Goal: Transaction & Acquisition: Purchase product/service

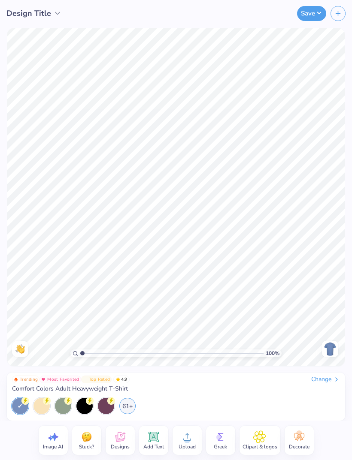
click at [127, 404] on div "61+" at bounding box center [127, 406] width 16 height 16
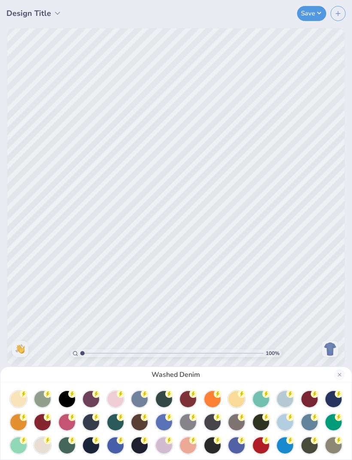
click at [162, 423] on div at bounding box center [164, 422] width 16 height 16
click at [282, 420] on div at bounding box center [285, 422] width 16 height 16
click at [284, 443] on div at bounding box center [285, 445] width 16 height 16
click at [283, 442] on div at bounding box center [285, 445] width 16 height 16
click at [164, 422] on div at bounding box center [164, 422] width 16 height 16
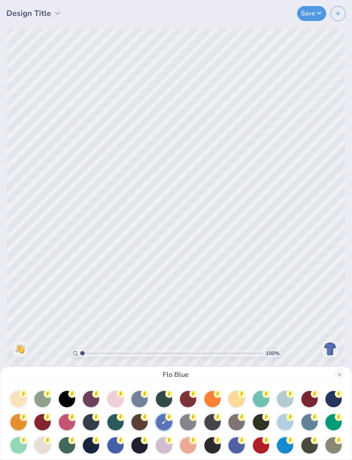
click at [253, 255] on div "Flo Blue" at bounding box center [176, 230] width 352 height 460
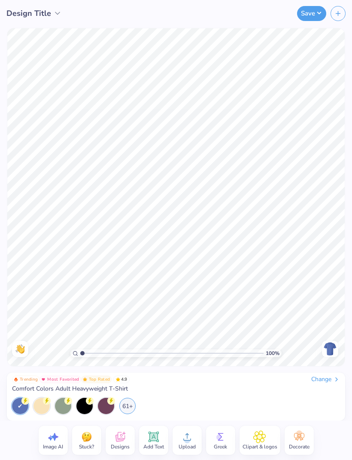
click at [328, 346] on img at bounding box center [330, 349] width 14 height 14
click at [185, 439] on circle at bounding box center [187, 440] width 6 height 6
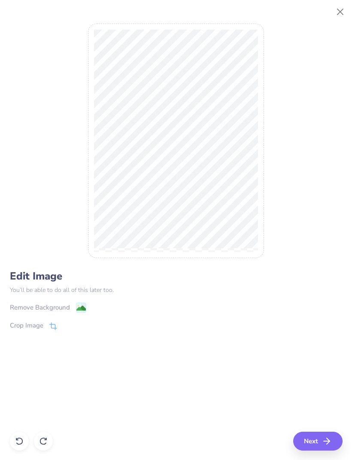
click at [314, 438] on button "Next" at bounding box center [317, 441] width 49 height 19
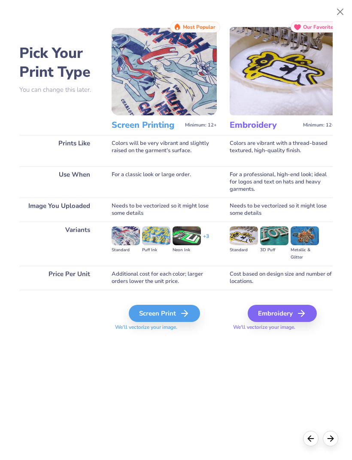
click at [188, 317] on icon at bounding box center [184, 313] width 10 height 10
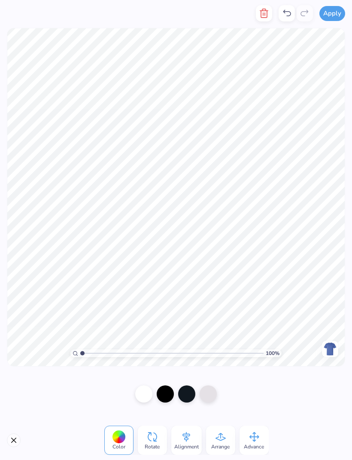
click at [254, 441] on icon at bounding box center [254, 437] width 10 height 10
click at [15, 439] on button "Close" at bounding box center [14, 441] width 14 height 14
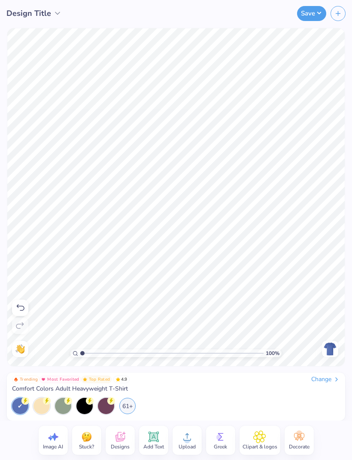
click at [325, 377] on div "Change" at bounding box center [325, 380] width 29 height 8
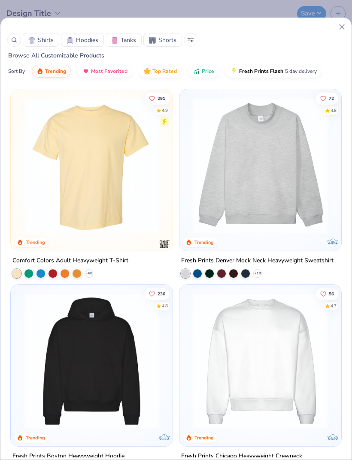
scroll to position [-8, 0]
click at [345, 21] on div "Shirts Hoodies Tanks Shorts Browse All Customizable Products Sort By Trending M…" at bounding box center [176, 238] width 352 height 443
click at [338, 29] on icon at bounding box center [341, 26] width 9 height 9
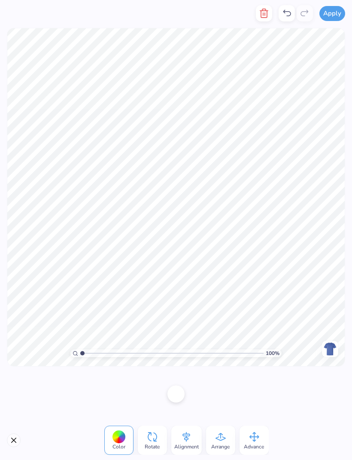
click at [15, 441] on button "Close" at bounding box center [14, 441] width 14 height 14
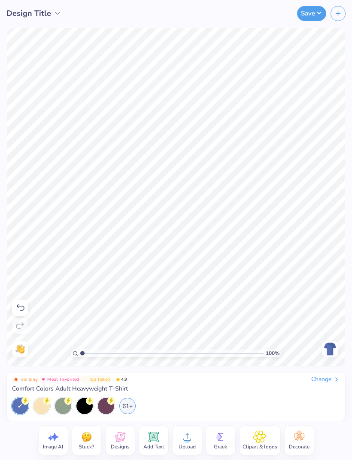
click at [12, 431] on div "Image AI Stuck? Designs Add Text Upload Greek Clipart & logos Decorate" at bounding box center [176, 440] width 352 height 39
click at [27, 305] on div at bounding box center [20, 308] width 16 height 16
click at [27, 306] on div at bounding box center [20, 308] width 16 height 16
click at [26, 307] on div at bounding box center [20, 308] width 16 height 16
click at [22, 310] on icon at bounding box center [20, 308] width 10 height 10
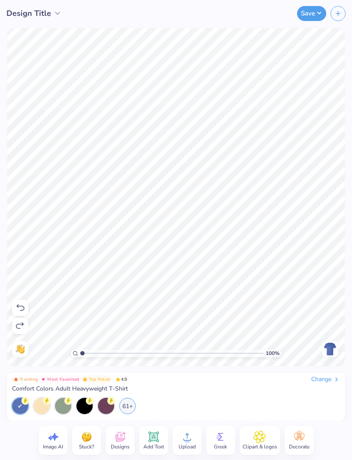
click at [22, 309] on icon at bounding box center [20, 308] width 10 height 10
click at [24, 308] on icon at bounding box center [20, 308] width 10 height 10
click at [23, 308] on icon at bounding box center [20, 308] width 10 height 10
click at [22, 312] on icon at bounding box center [20, 308] width 10 height 10
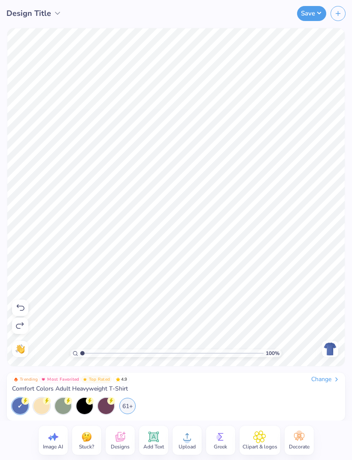
click at [24, 312] on icon at bounding box center [20, 308] width 10 height 10
type input "1"
click at [21, 313] on div at bounding box center [20, 308] width 16 height 16
click at [21, 309] on icon at bounding box center [20, 308] width 10 height 10
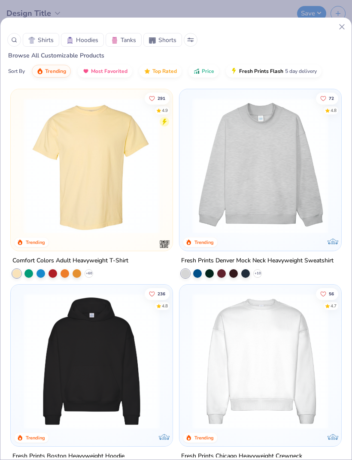
click at [335, 37] on div "Shirts Hoodies Tanks Shorts" at bounding box center [175, 40] width 337 height 14
click at [338, 30] on icon at bounding box center [341, 26] width 9 height 9
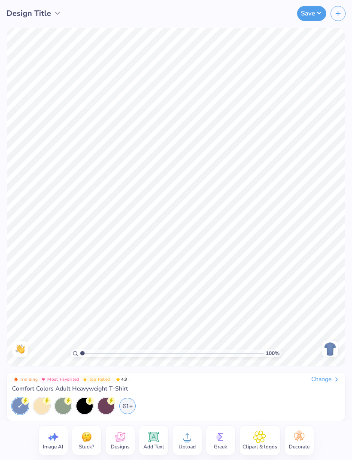
click at [327, 347] on img at bounding box center [330, 349] width 14 height 14
click at [193, 443] on span "Upload" at bounding box center [186, 446] width 17 height 7
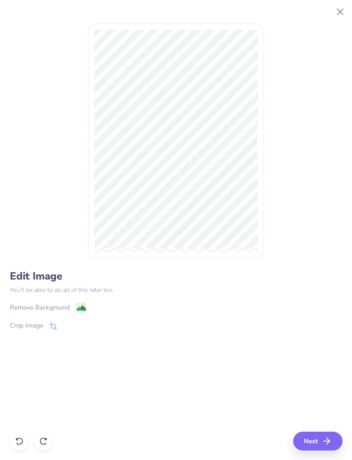
click at [65, 310] on div "Remove Background" at bounding box center [40, 308] width 60 height 10
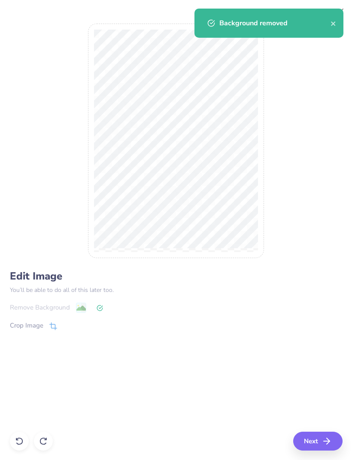
click at [315, 443] on button "Next" at bounding box center [317, 441] width 49 height 19
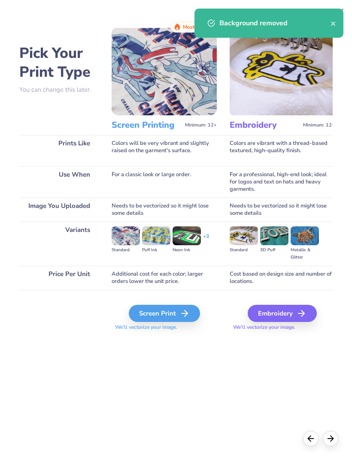
click at [174, 316] on div "Screen Print" at bounding box center [164, 313] width 71 height 17
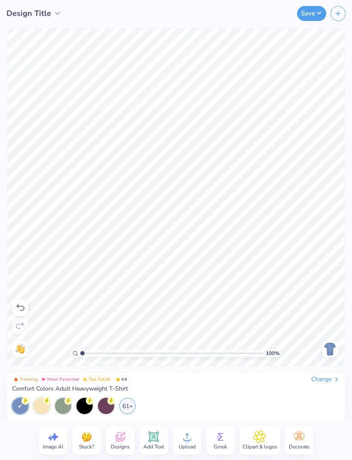
click at [326, 351] on img at bounding box center [330, 349] width 14 height 14
click at [153, 439] on icon at bounding box center [153, 437] width 8 height 8
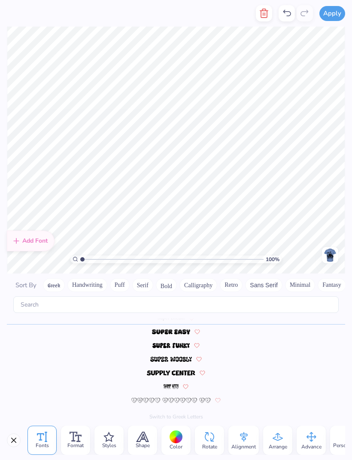
scroll to position [0, 0]
type textarea "T"
type textarea "j"
type textarea "JUICY"
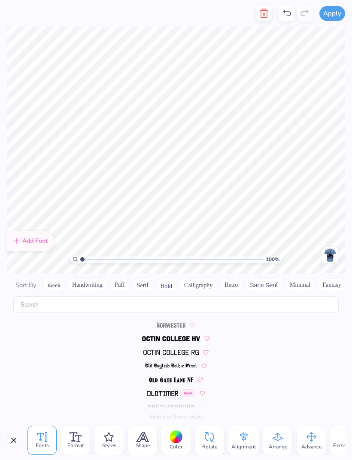
scroll to position [3740, 0]
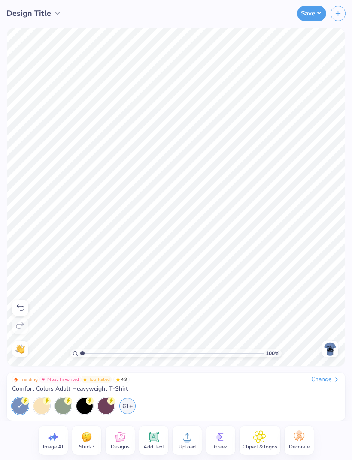
click at [18, 307] on icon at bounding box center [20, 308] width 10 height 10
click at [330, 347] on img at bounding box center [330, 349] width 14 height 14
click at [331, 350] on img at bounding box center [330, 349] width 14 height 14
click at [330, 348] on img at bounding box center [330, 349] width 14 height 14
click at [327, 353] on img at bounding box center [330, 349] width 14 height 14
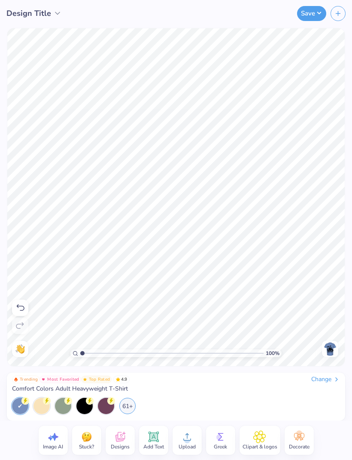
click at [122, 438] on icon at bounding box center [120, 437] width 13 height 13
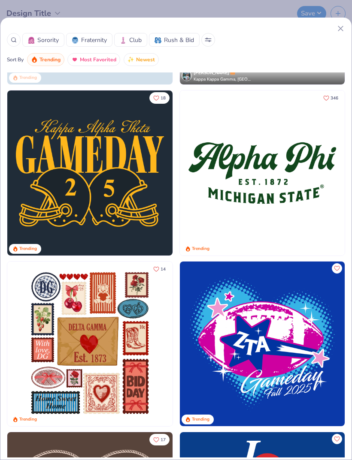
scroll to position [667, 0]
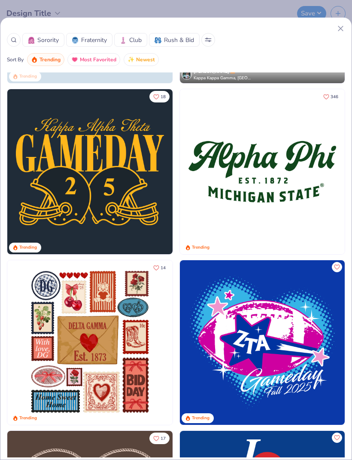
click at [12, 45] on div at bounding box center [14, 40] width 14 height 14
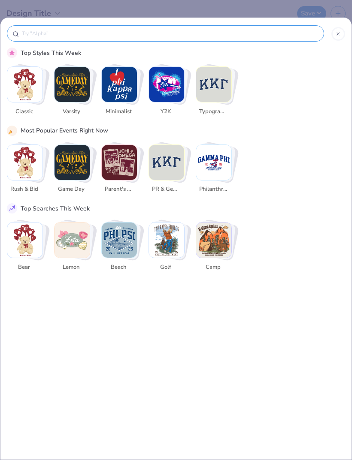
click at [12, 45] on div at bounding box center [176, 36] width 338 height 24
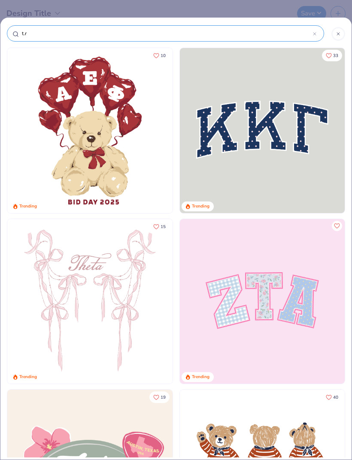
type input "t.ra"
type input "[PERSON_NAME]"
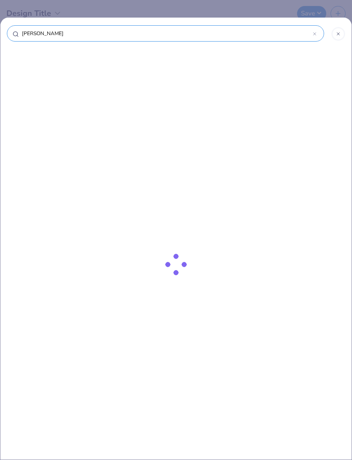
type input "t.rail"
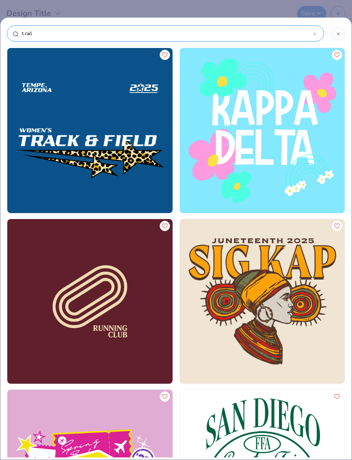
type input "t.rail"
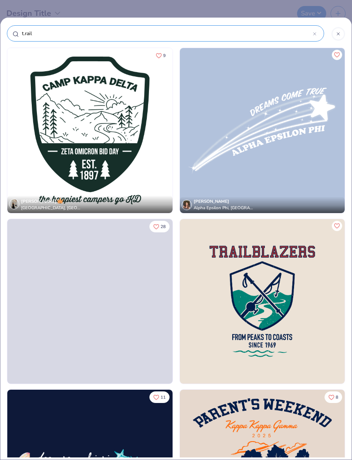
type input "[PERSON_NAME]"
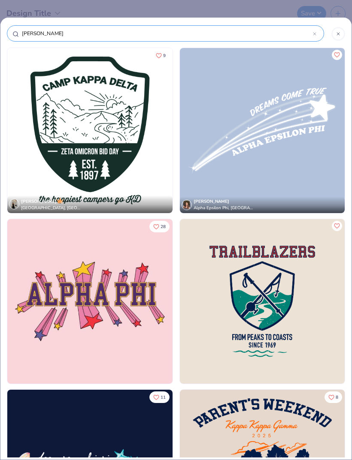
type input "t.ra"
type input "t.r"
type input "t."
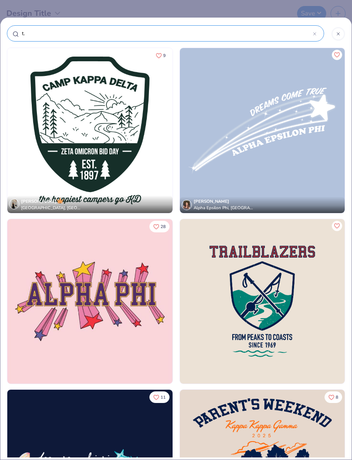
type input "t."
type input "t"
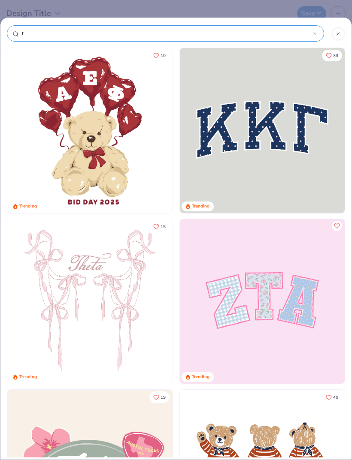
type input "tr"
type input "tra"
type input "trai"
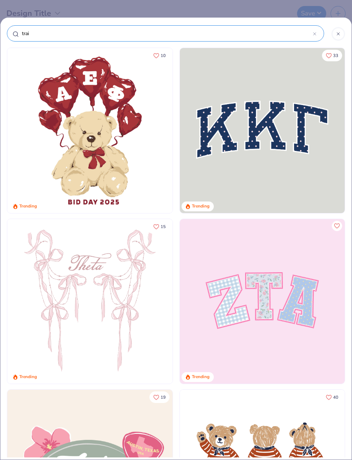
type input "trai"
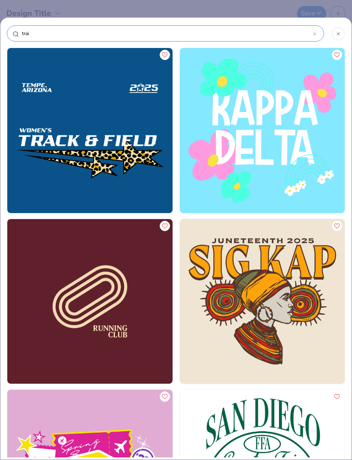
type input "trail"
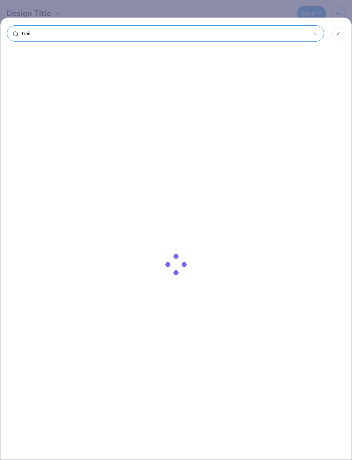
type input "trail r"
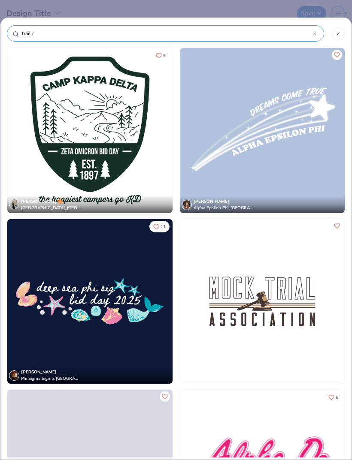
type input "trail ri"
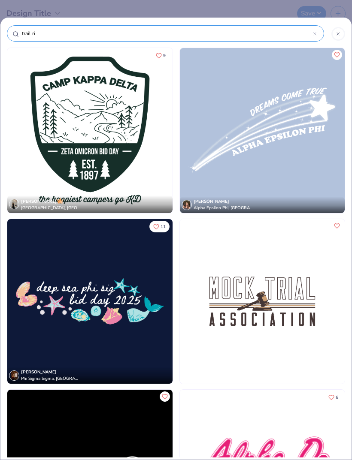
type input "trail rid"
type input "trail ride"
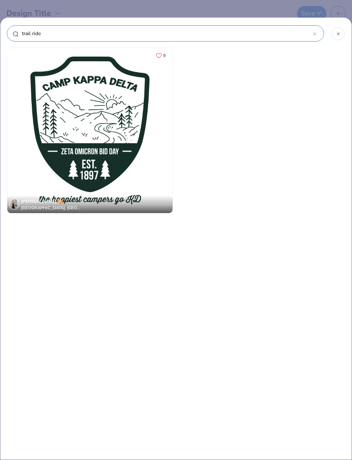
type input "trail rid"
type input "trail ri"
type input "trail r"
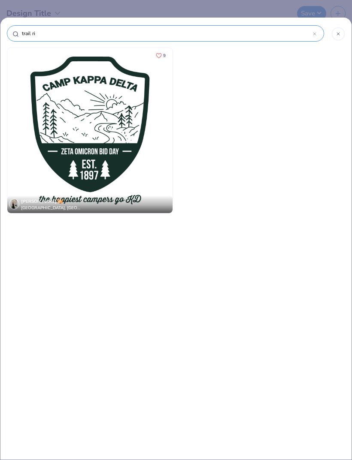
type input "trail r"
type input "trail"
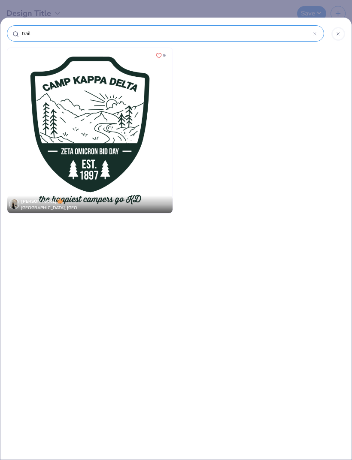
type input "trai"
type input "tra"
type input "tr"
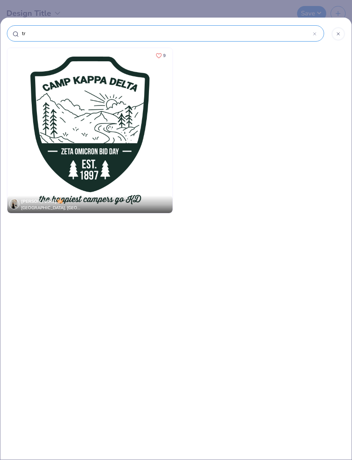
type input "tr"
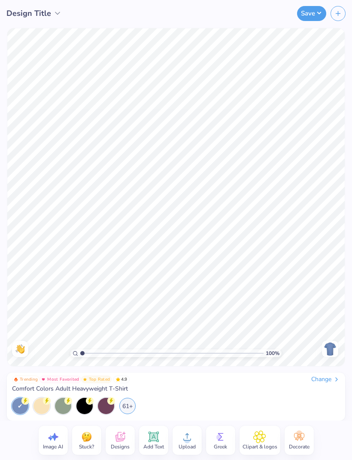
click at [337, 305] on div at bounding box center [330, 349] width 16 height 16
click at [188, 305] on circle at bounding box center [187, 440] width 6 height 6
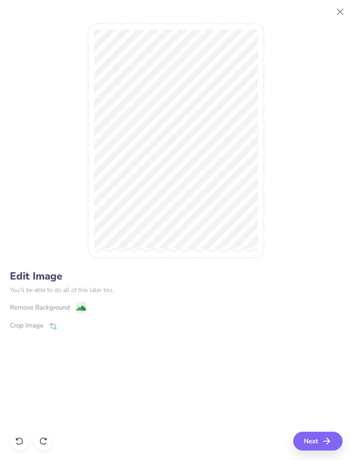
click at [81, 305] on image at bounding box center [80, 308] width 9 height 9
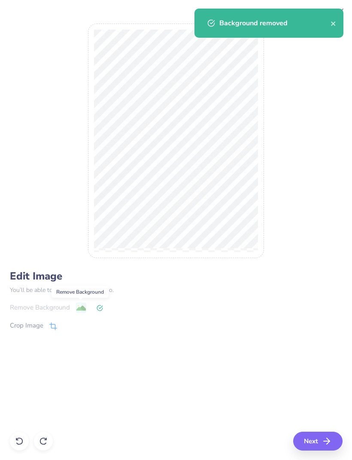
click at [319, 305] on button "Next" at bounding box center [317, 441] width 49 height 19
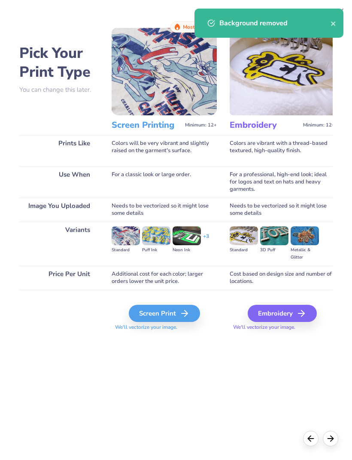
click at [175, 305] on div "Screen Print" at bounding box center [164, 313] width 71 height 17
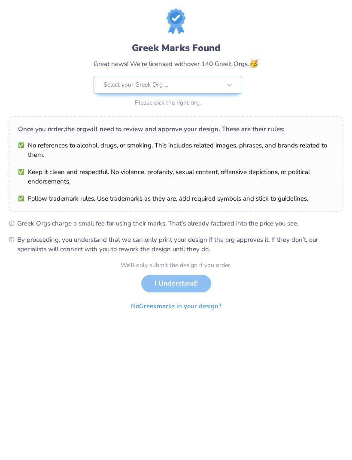
click at [192, 283] on div "We’ll only submit the design if you order. I Understand! No Greek marks in your…" at bounding box center [176, 288] width 111 height 54
click at [180, 304] on button "No Greek marks in your design?" at bounding box center [176, 307] width 105 height 18
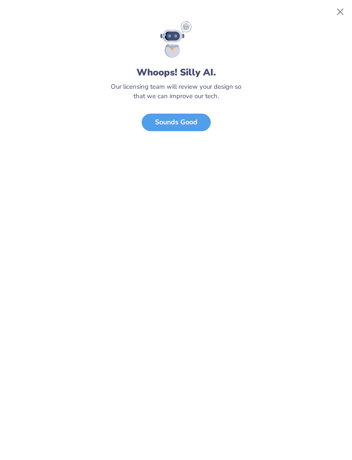
click at [341, 11] on button "Close" at bounding box center [340, 12] width 16 height 16
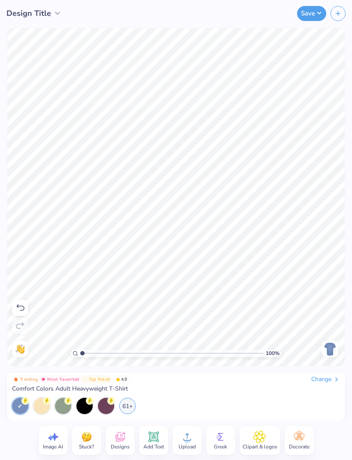
click at [331, 305] on img at bounding box center [330, 349] width 14 height 14
click at [338, 305] on div "Back" at bounding box center [330, 349] width 20 height 16
click at [335, 305] on img at bounding box center [330, 349] width 14 height 14
click at [334, 305] on img at bounding box center [330, 349] width 14 height 14
click at [331, 305] on img at bounding box center [330, 349] width 14 height 14
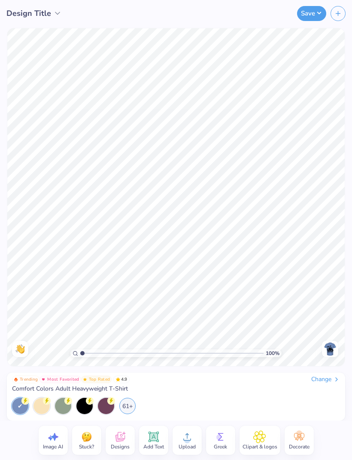
click at [329, 305] on img at bounding box center [330, 349] width 14 height 14
click at [326, 305] on img at bounding box center [330, 349] width 14 height 14
click at [331, 305] on img at bounding box center [330, 349] width 14 height 14
click at [329, 305] on img at bounding box center [330, 349] width 14 height 14
